Goal: Information Seeking & Learning: Learn about a topic

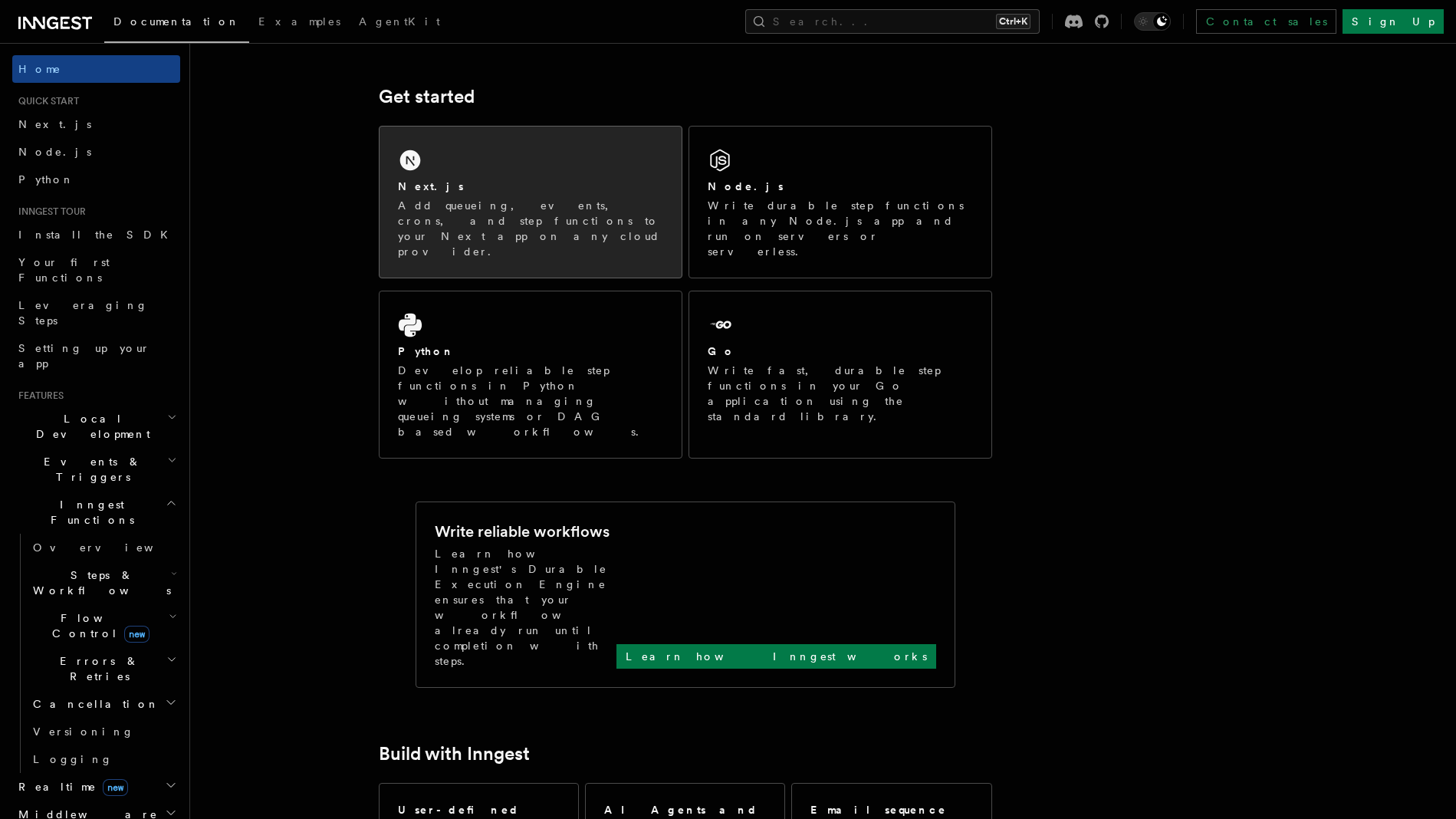
click at [479, 197] on div "Next.js Add queueing, events, crons, and step functions to your Next app on any…" at bounding box center [530, 219] width 266 height 81
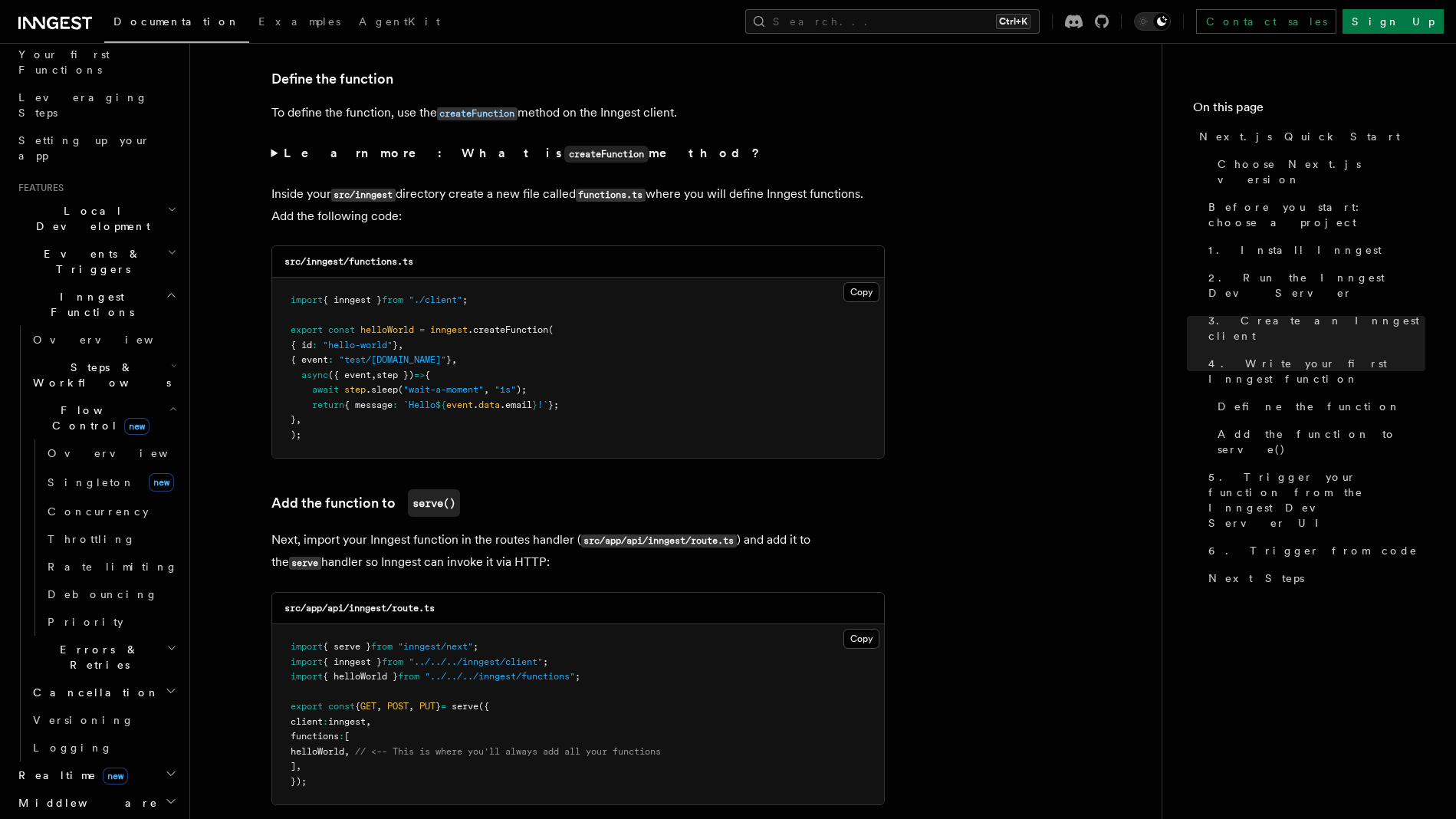
scroll to position [209, 0]
click at [89, 641] on span "Errors & Retries" at bounding box center [97, 655] width 140 height 30
click at [78, 713] on span "Retries" at bounding box center [77, 719] width 60 height 12
click at [146, 353] on h2 "Steps & Workflows" at bounding box center [103, 374] width 154 height 43
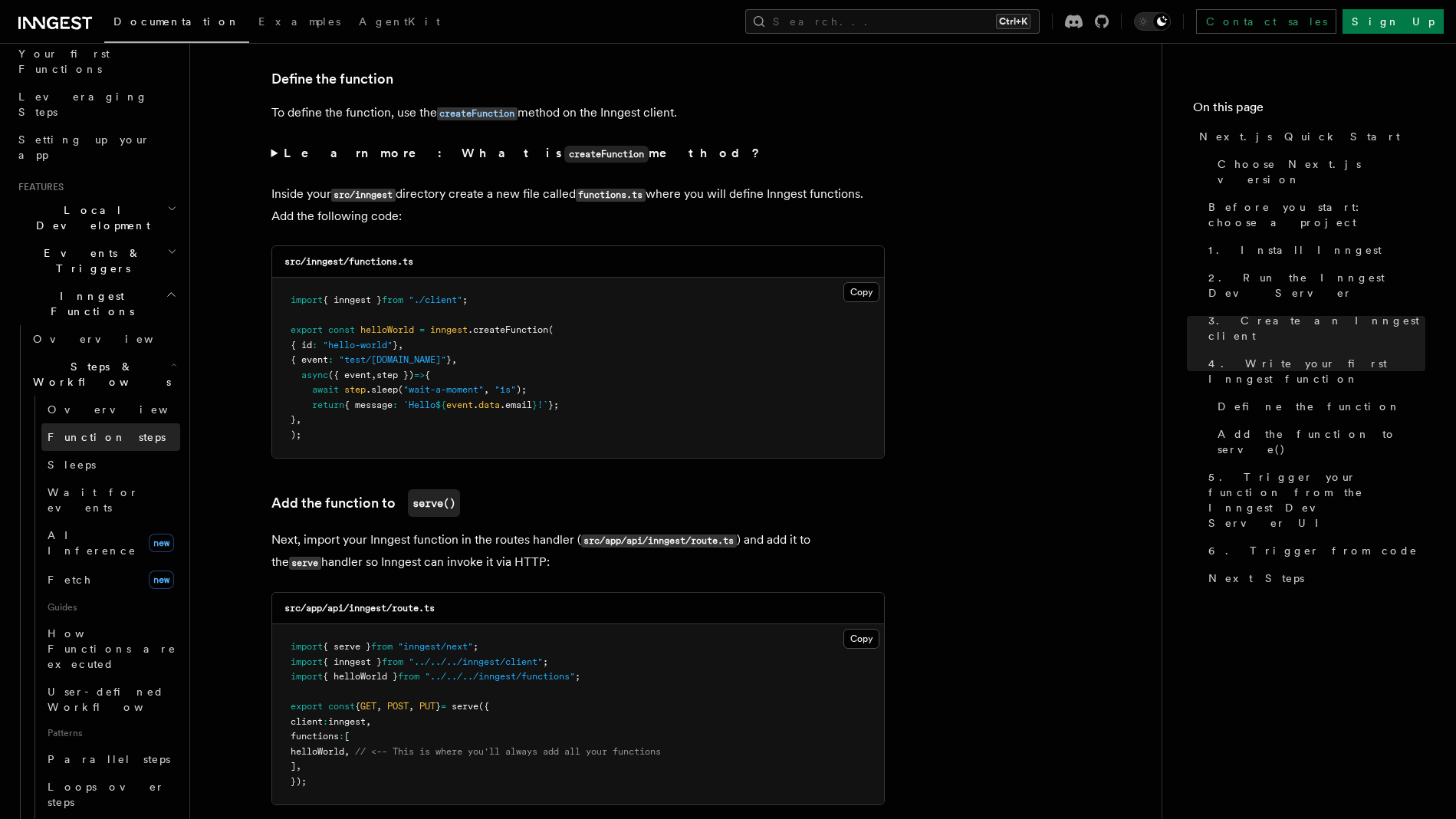
click at [110, 431] on span "Function steps" at bounding box center [107, 437] width 118 height 12
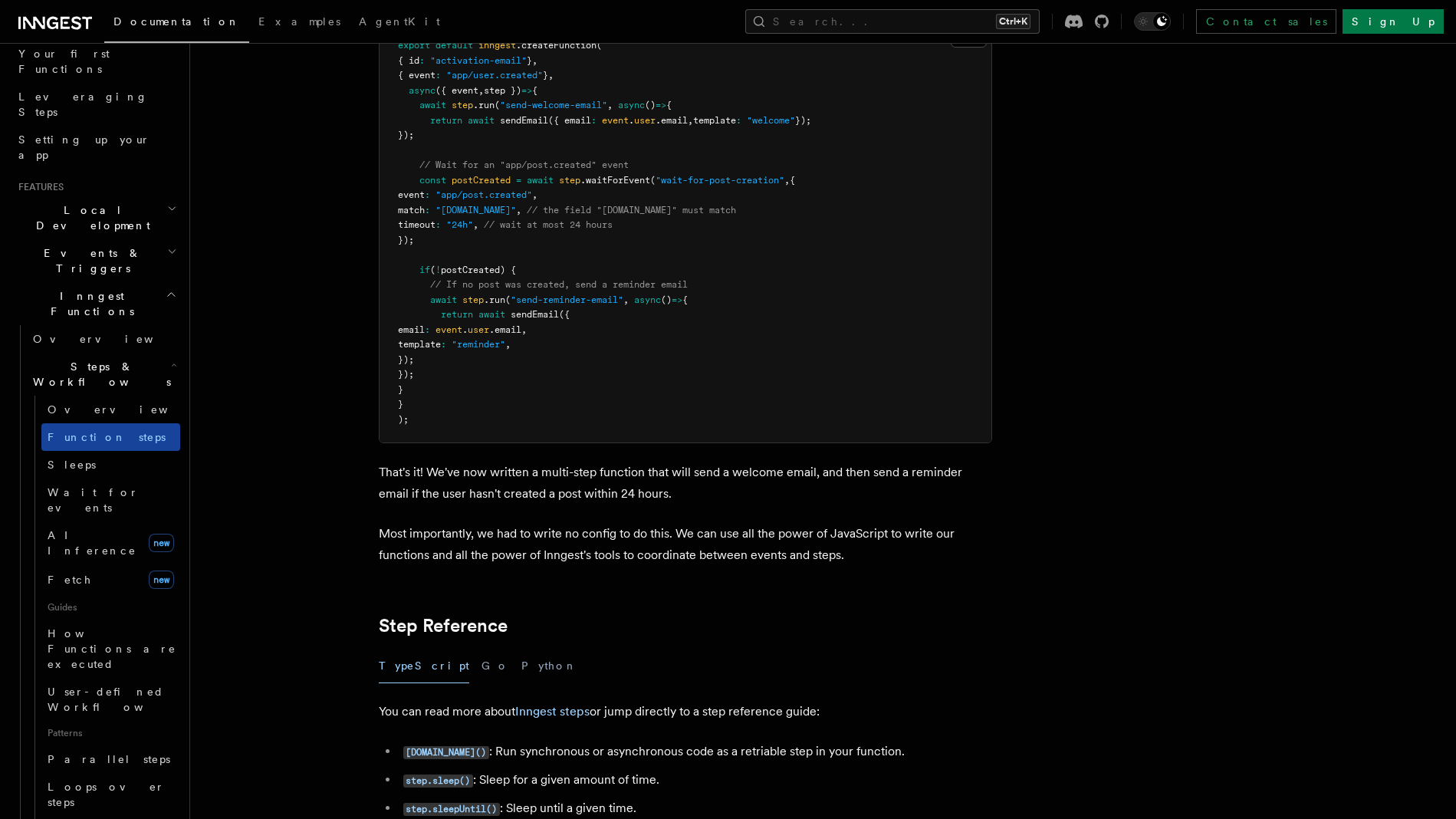
scroll to position [215, 0]
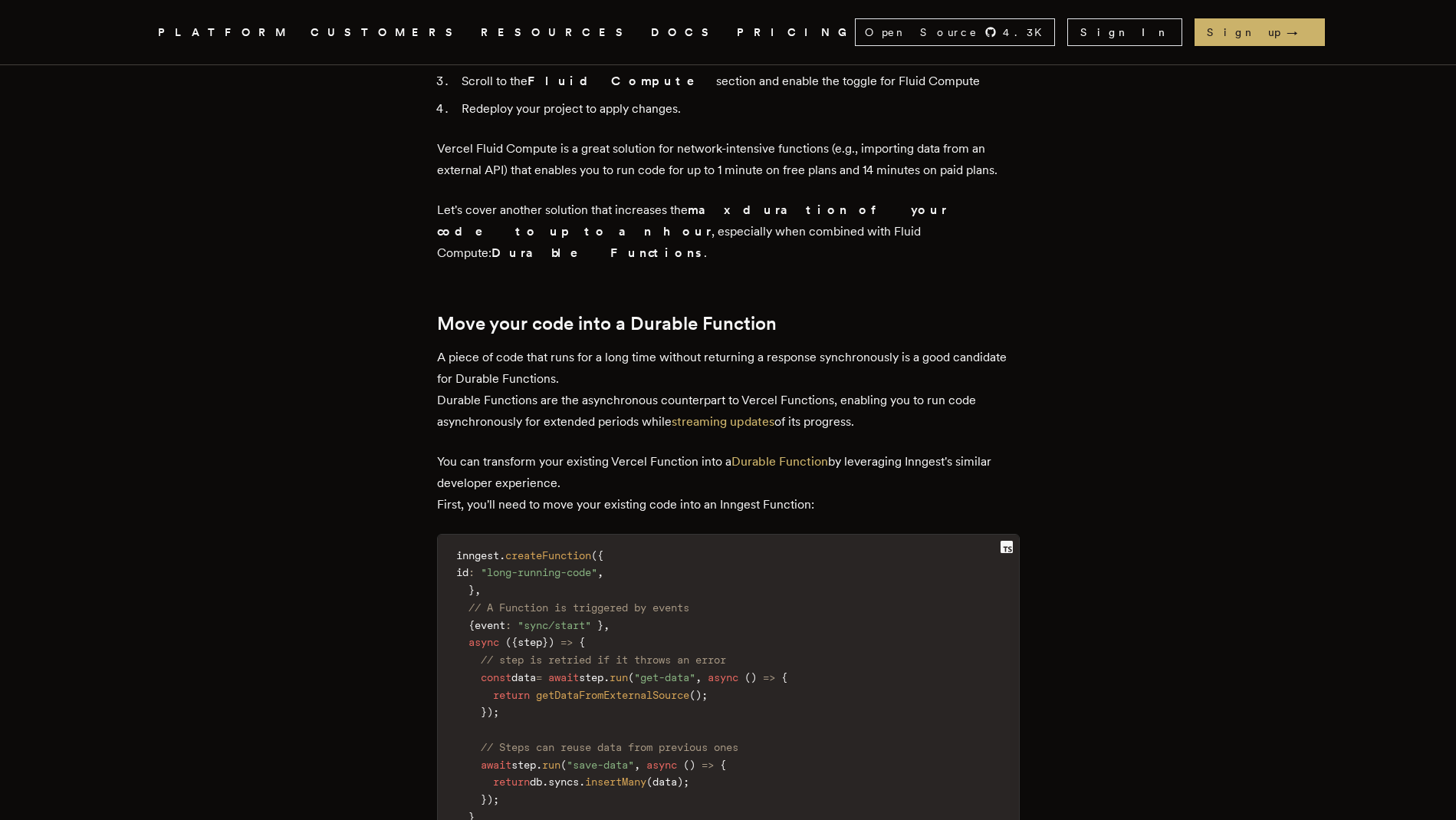
scroll to position [1859, 0]
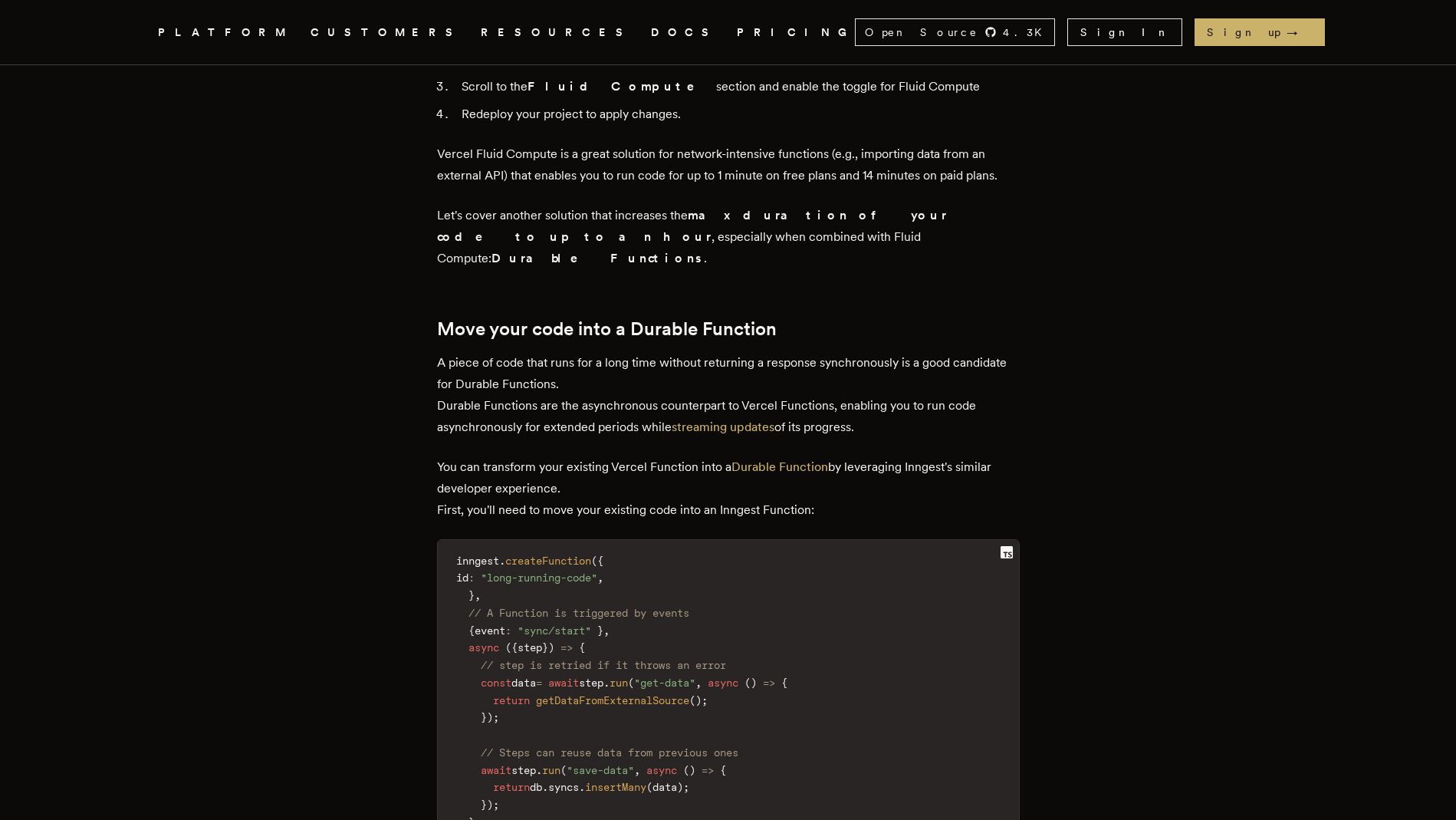
click at [689, 243] on div "Next.js is a great framework for TypeScript developers, removing the need to th…" at bounding box center [729, 587] width 583 height 3622
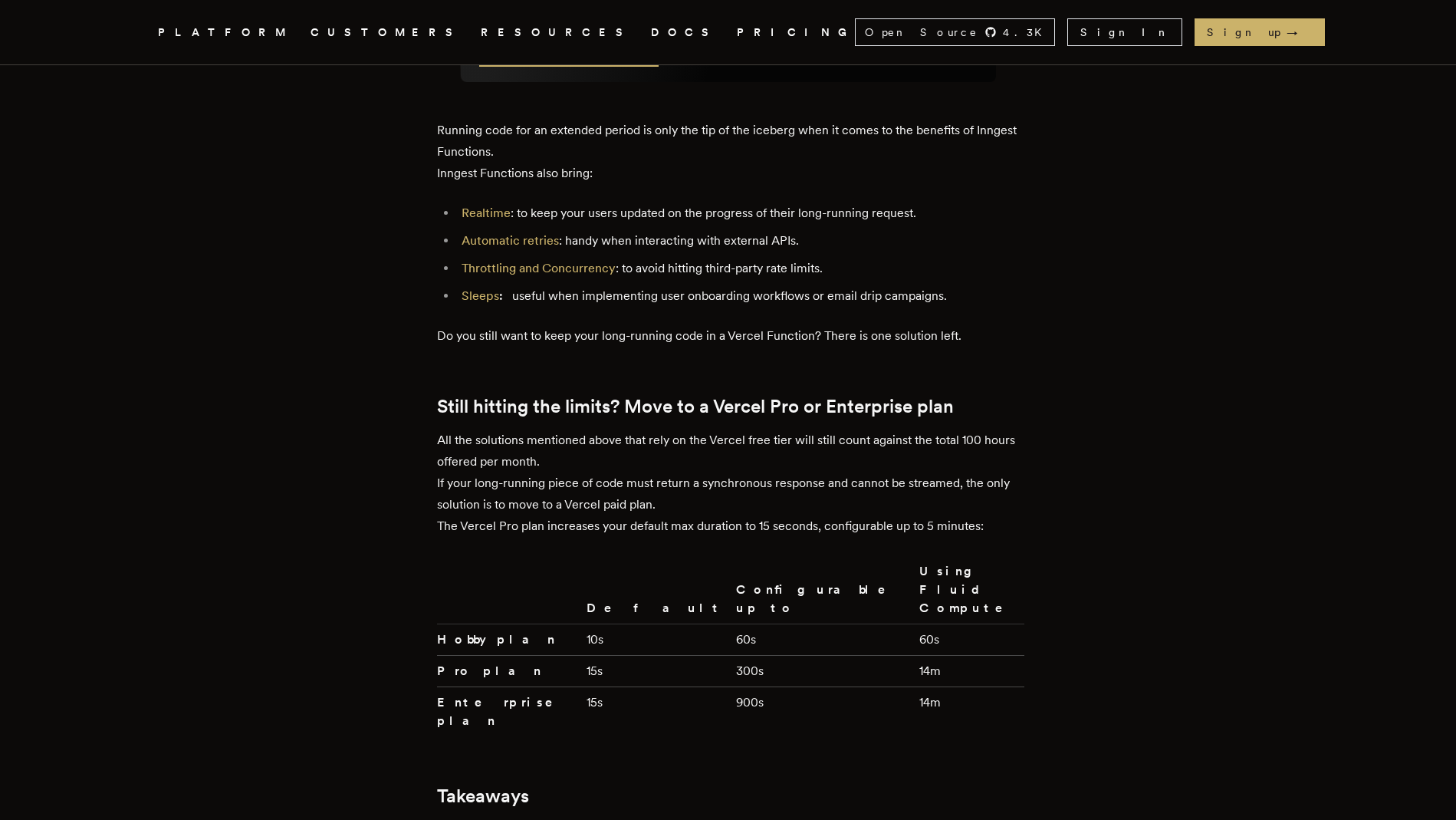
scroll to position [3178, 0]
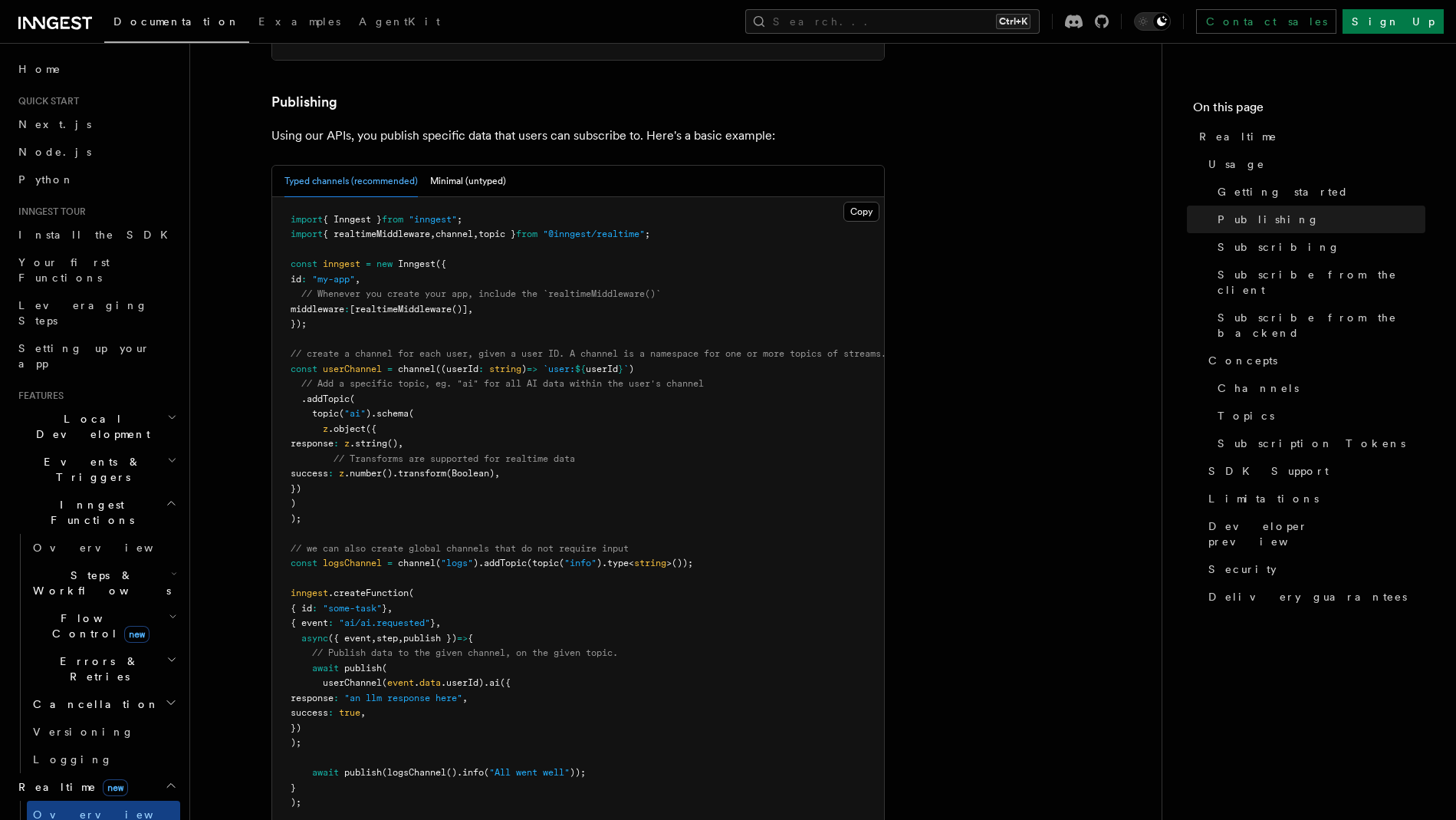
click at [111, 491] on h2 "Inngest Functions" at bounding box center [96, 512] width 168 height 43
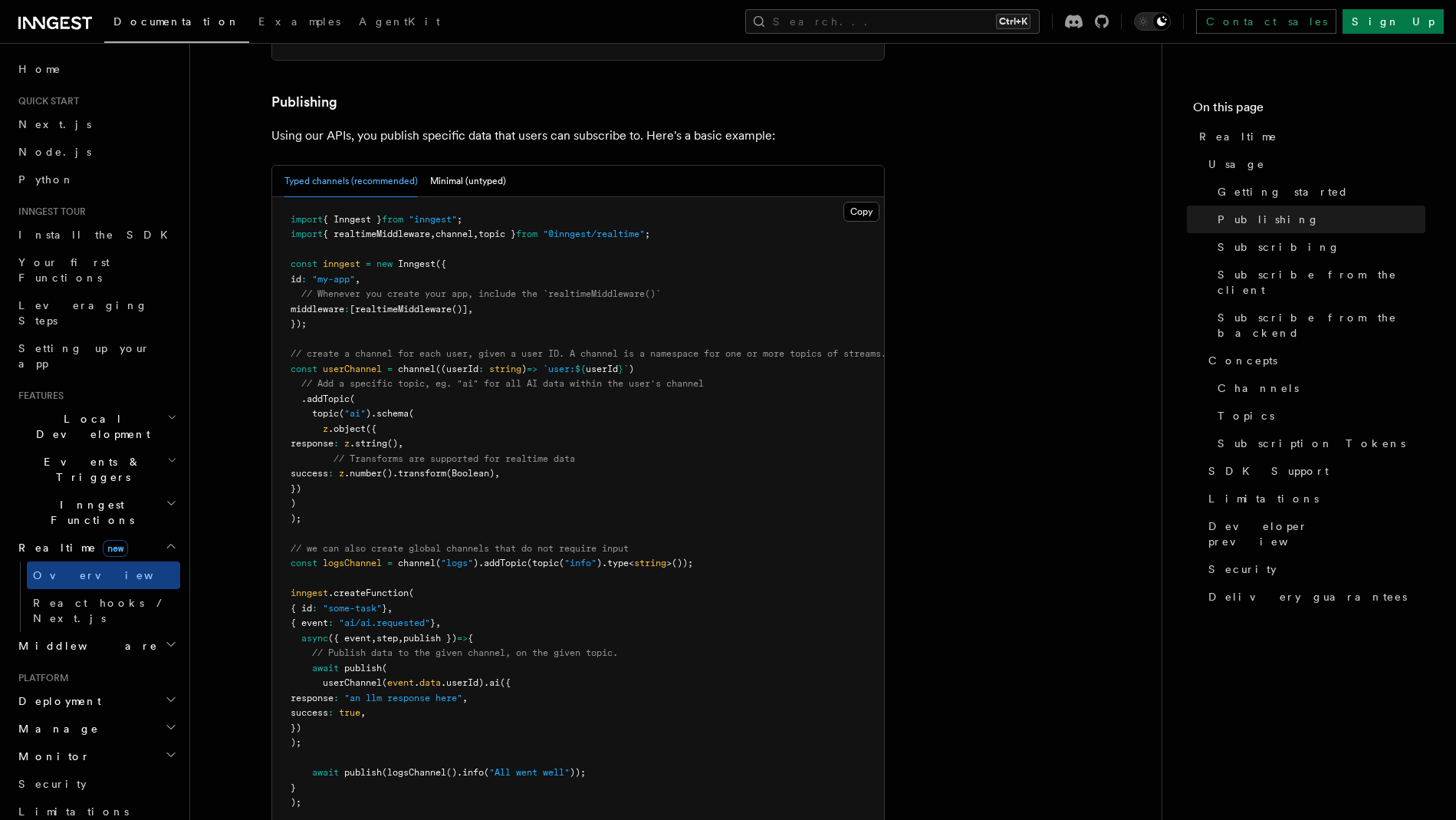
click at [120, 534] on h2 "Realtime new" at bounding box center [96, 548] width 168 height 28
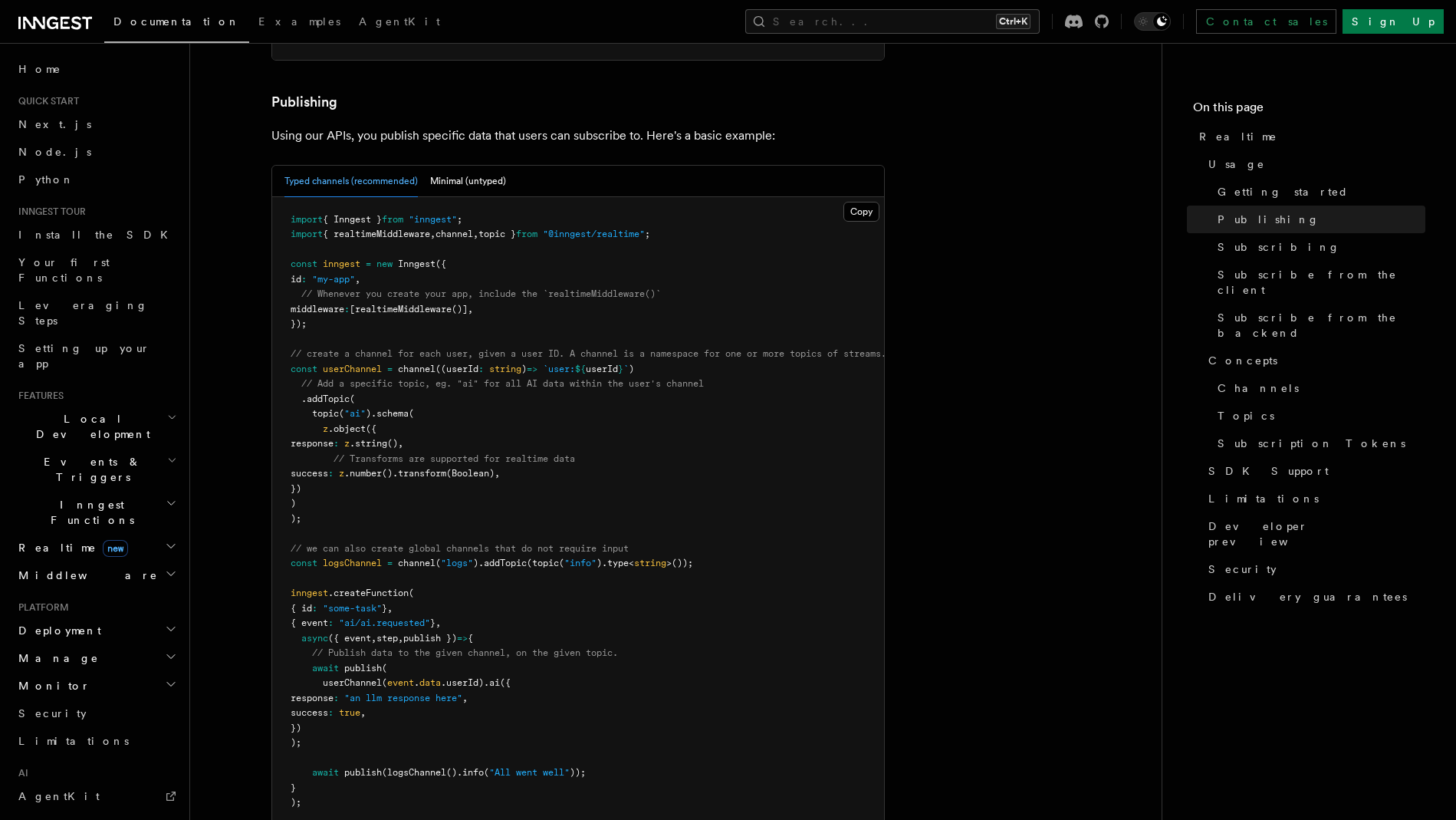
click at [118, 448] on h2 "Events & Triggers" at bounding box center [96, 469] width 168 height 43
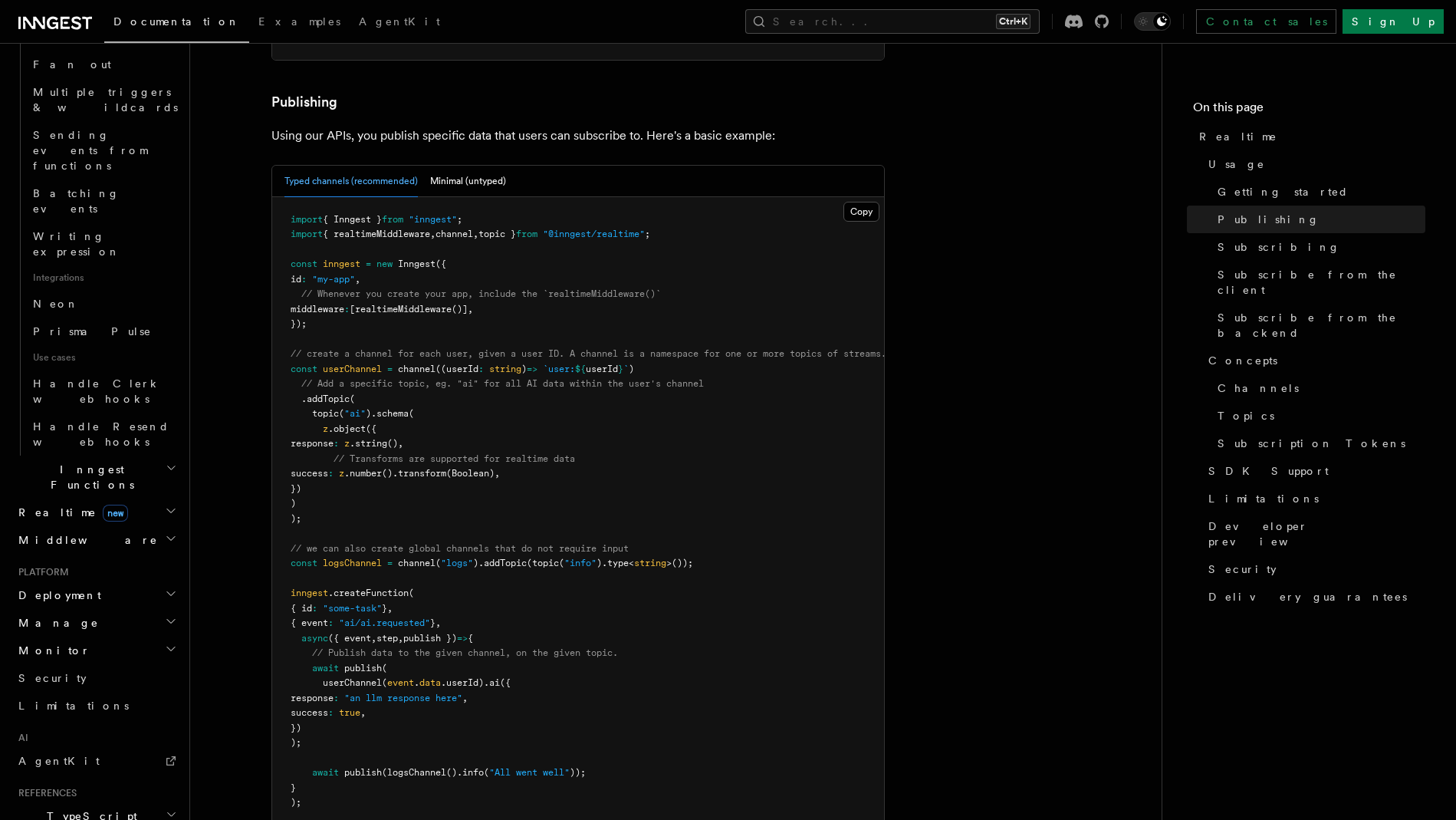
scroll to position [792, 0]
click at [113, 450] on h2 "Inngest Functions" at bounding box center [96, 472] width 168 height 43
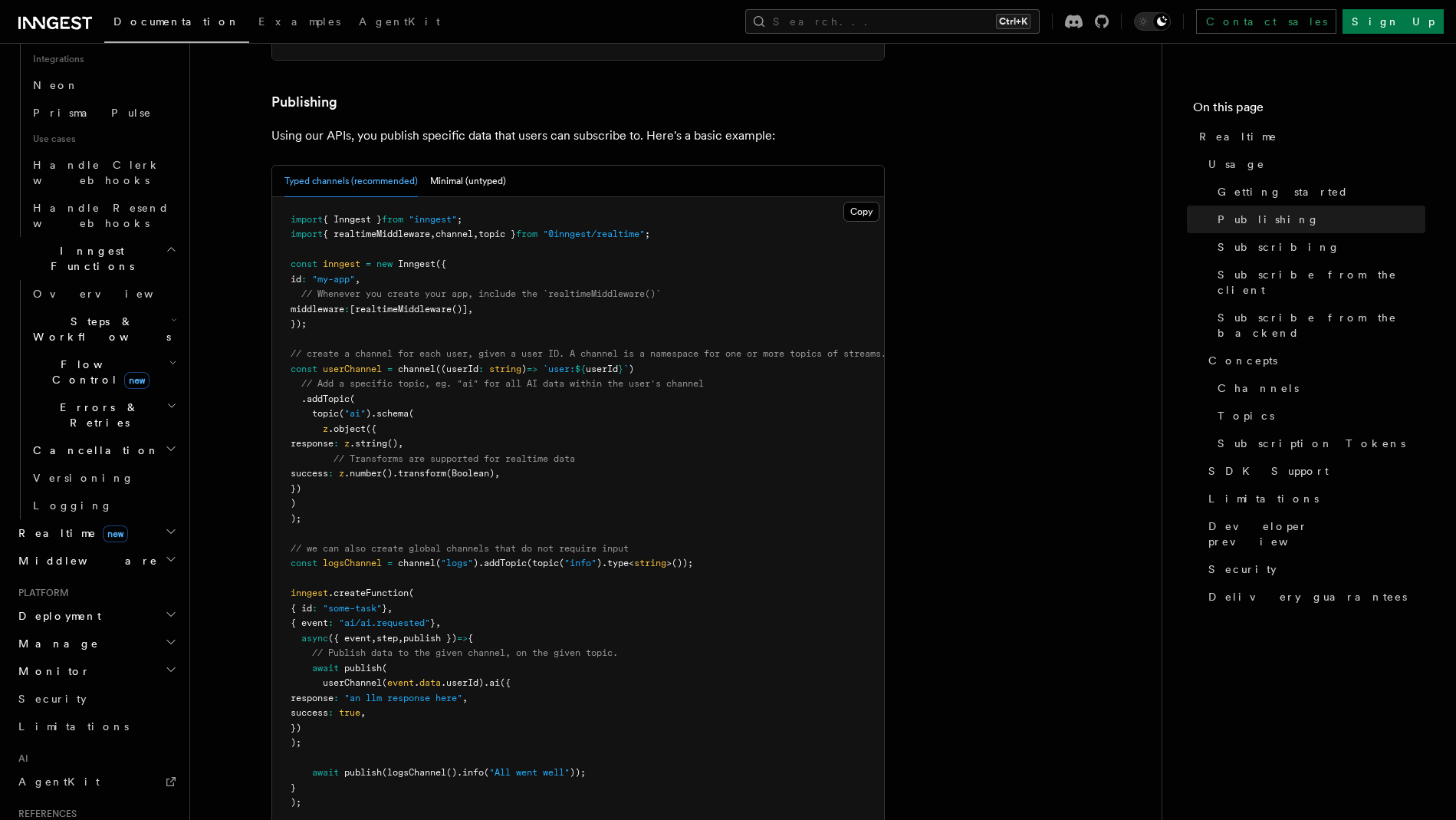
scroll to position [0, 0]
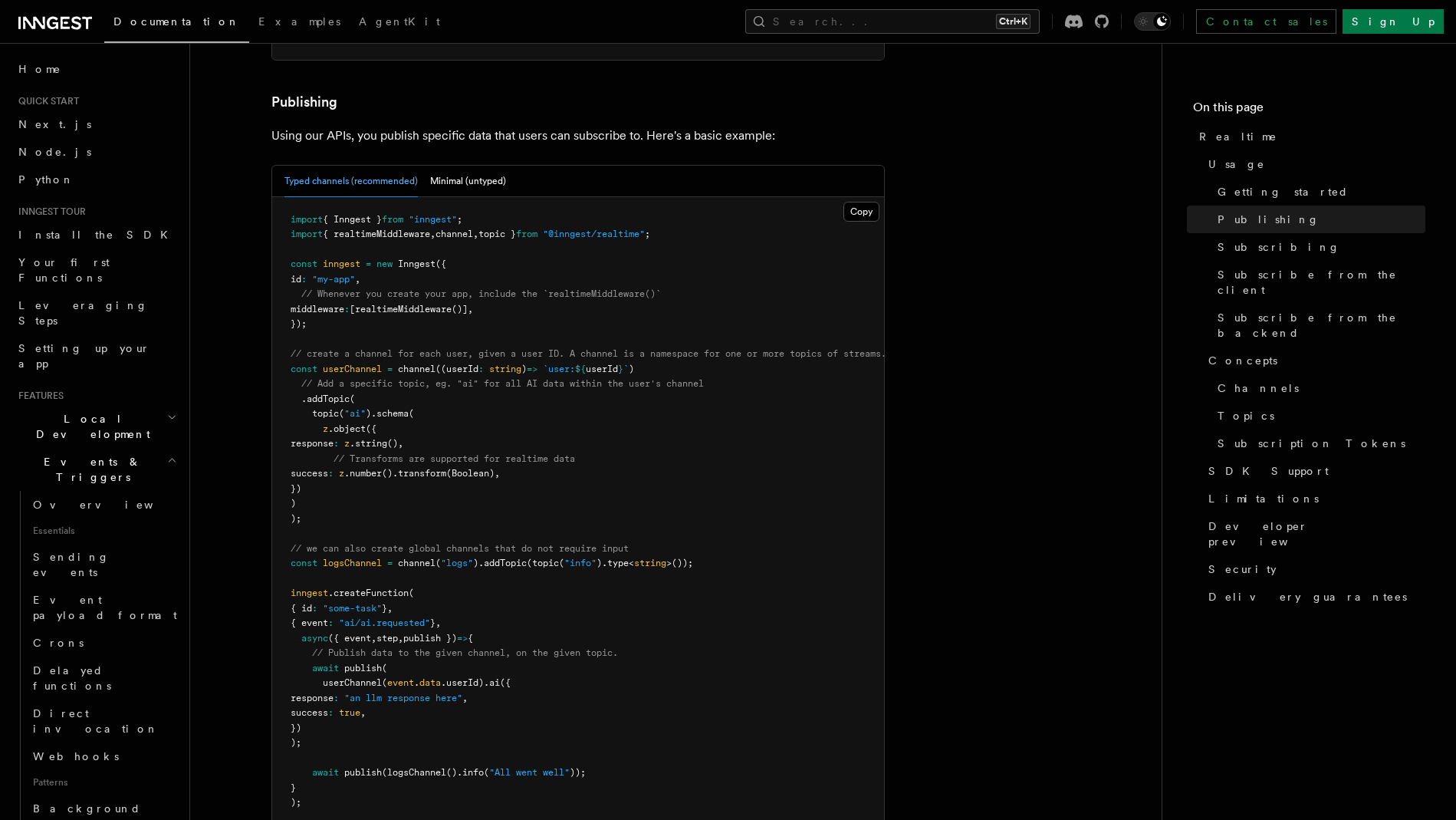
click at [67, 31] on icon at bounding box center [55, 23] width 74 height 18
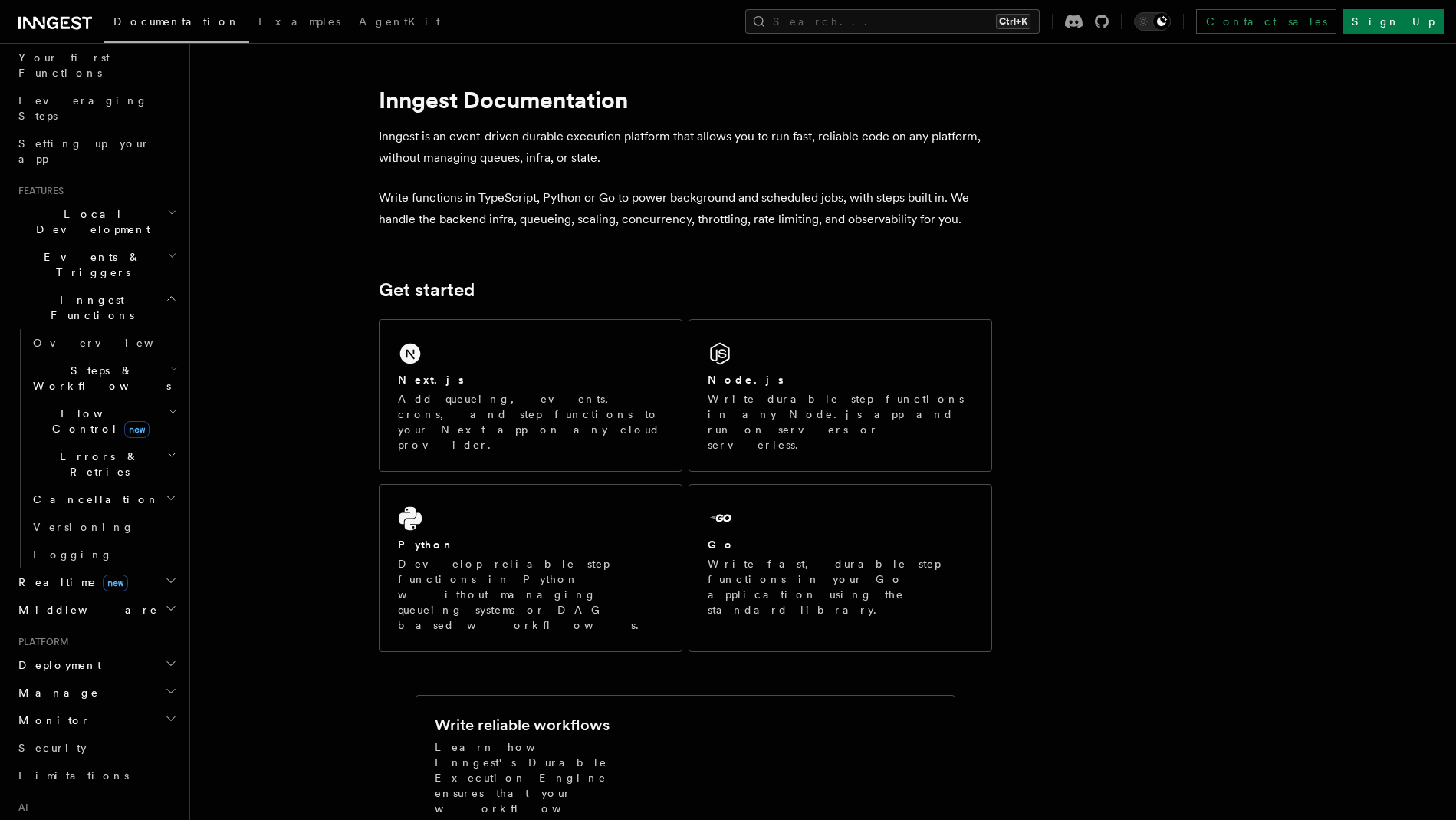
scroll to position [206, 0]
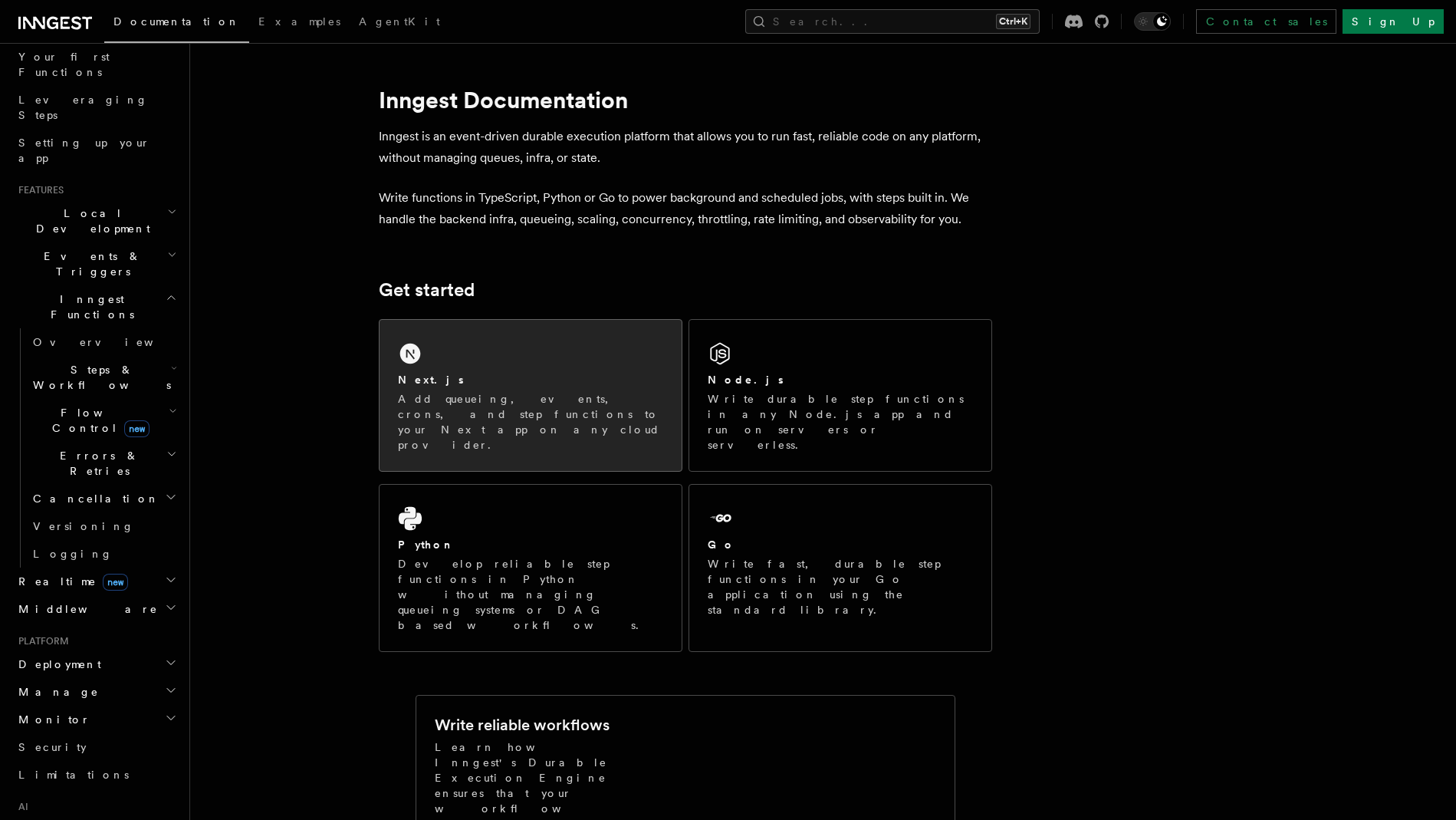
click at [501, 371] on div "Next.js Add queueing, events, crons, and step functions to your Next app on any…" at bounding box center [530, 395] width 302 height 151
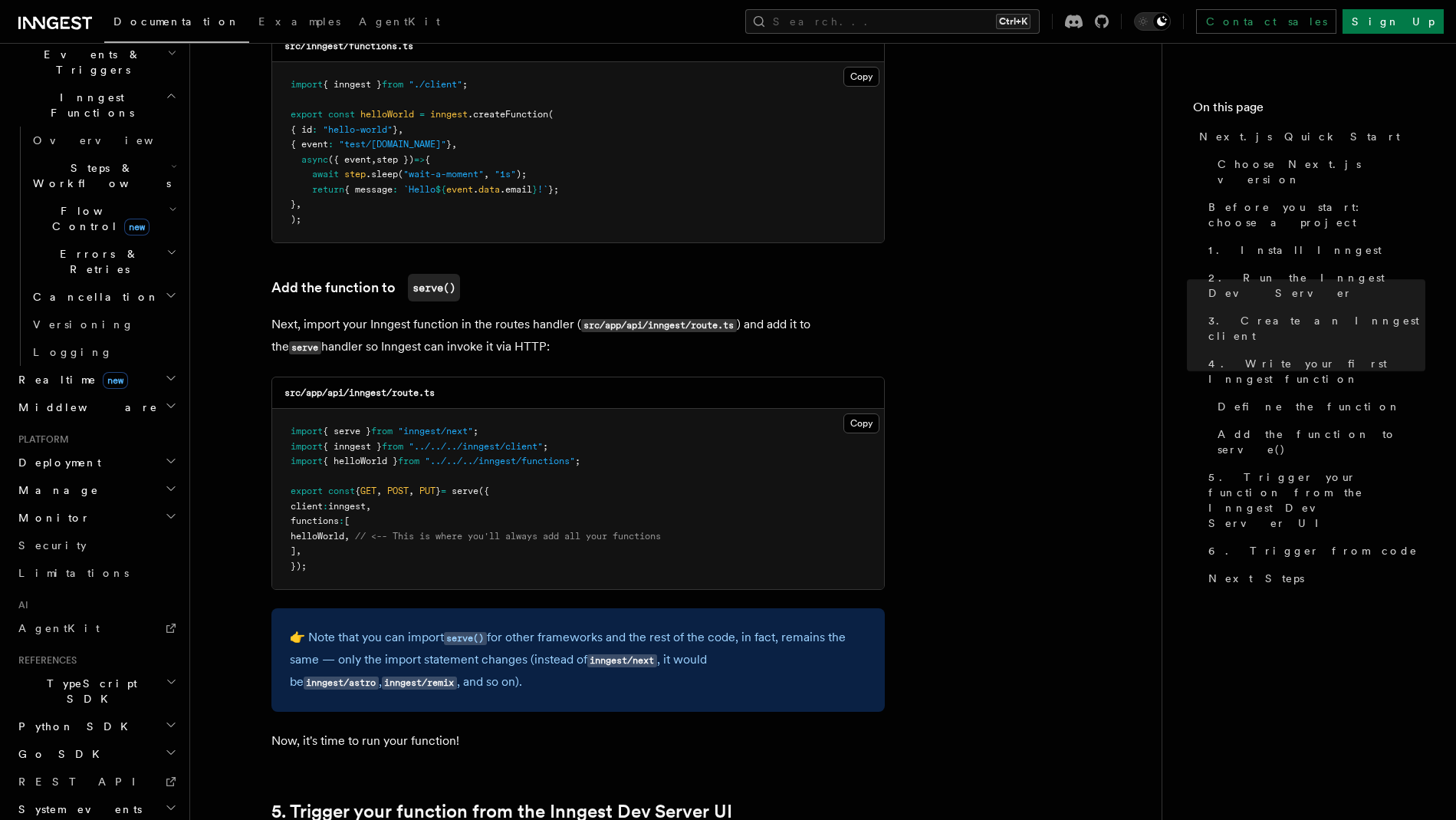
scroll to position [2838, 0]
